Goal: Navigation & Orientation: Find specific page/section

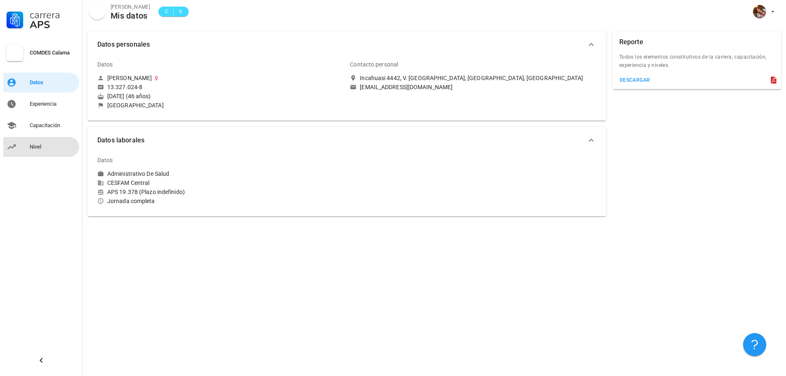
click at [34, 143] on div "Nivel" at bounding box center [53, 146] width 46 height 13
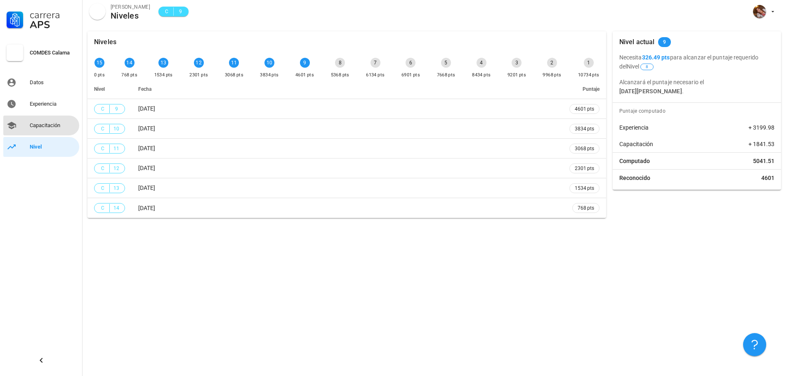
click at [36, 122] on div "Capacitación" at bounding box center [53, 125] width 46 height 7
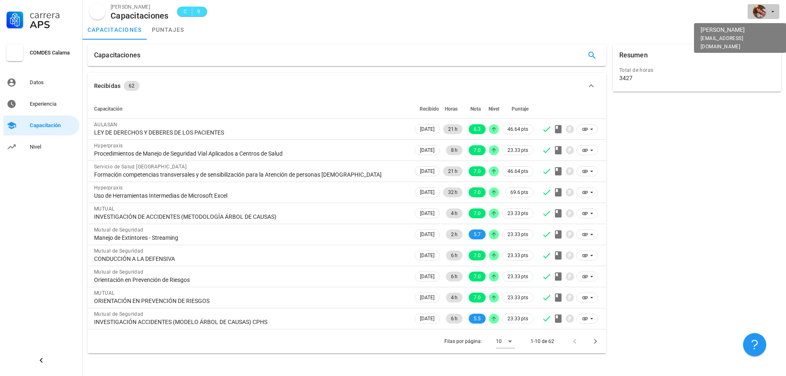
click at [775, 9] on icon "button" at bounding box center [773, 11] width 7 height 7
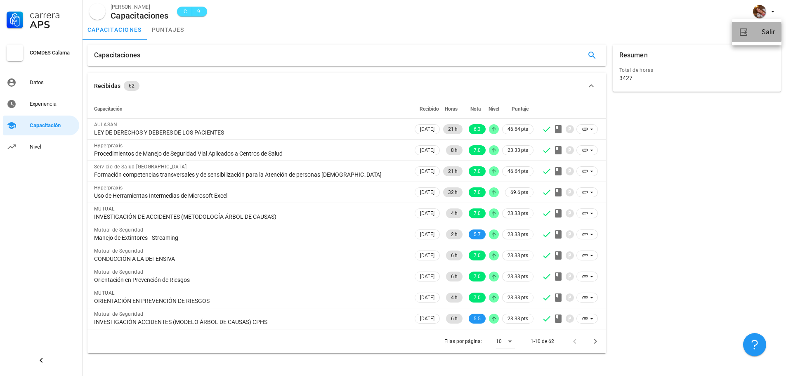
click at [762, 37] on link "Salir" at bounding box center [757, 32] width 50 height 20
